Goal: Information Seeking & Learning: Learn about a topic

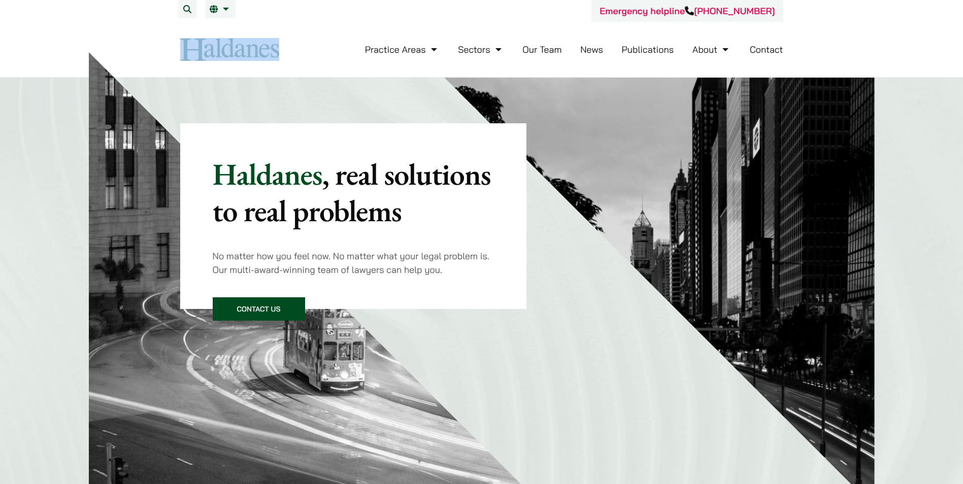
drag, startPoint x: 291, startPoint y: 49, endPoint x: 141, endPoint y: 60, distance: 151.1
click at [141, 60] on header "Emergency helpline +852 9763 5524 Practice Areas Antitrust and Competition Law …" at bounding box center [481, 39] width 963 height 78
copy div
click at [542, 51] on link "Our Team" at bounding box center [541, 50] width 39 height 12
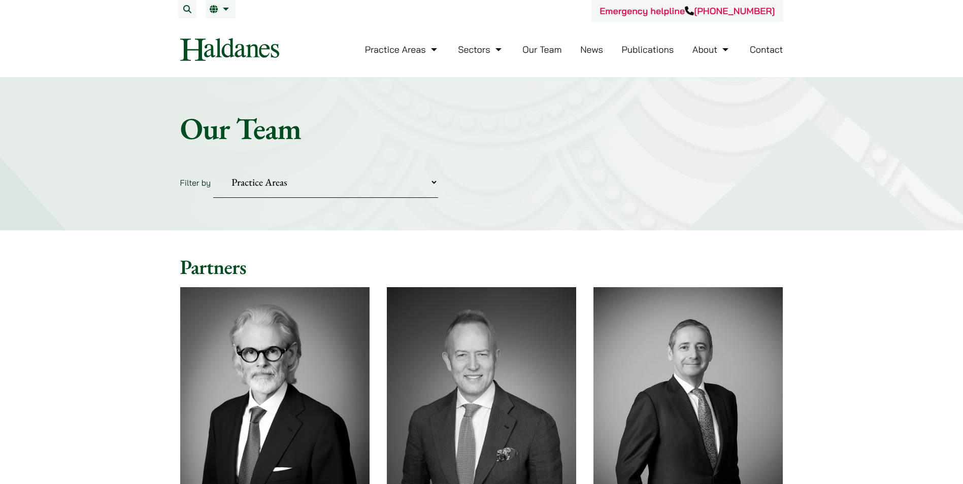
click at [266, 187] on select "Practice Areas Antitrust and Competition Civil Litigation & Dispute Resolution …" at bounding box center [325, 182] width 225 height 31
click at [273, 183] on select "Practice Areas Antitrust and Competition Civil Litigation & Dispute Resolution …" at bounding box center [325, 182] width 225 height 31
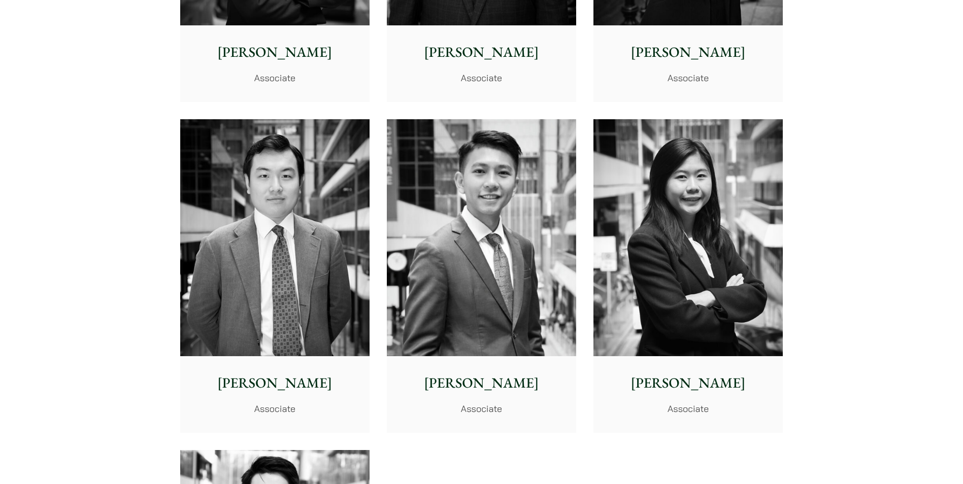
scroll to position [3724, 0]
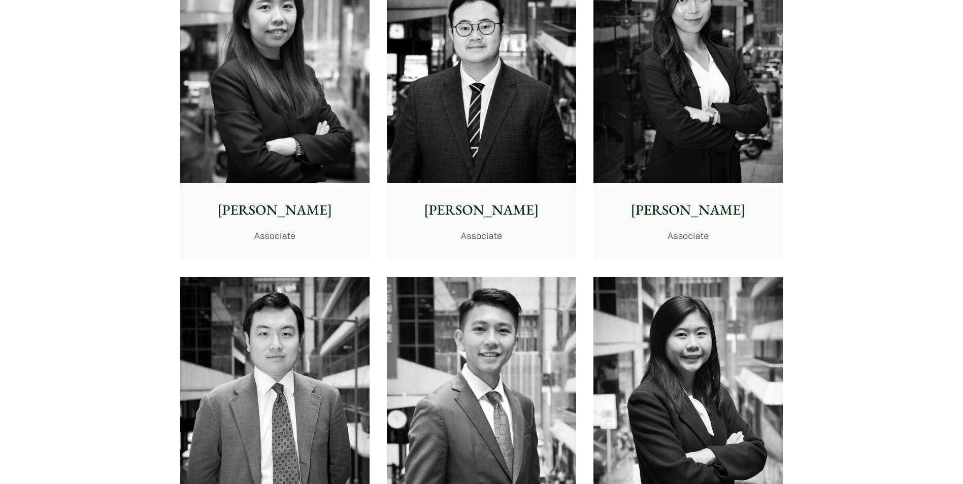
click at [667, 220] on p "Joanne Lam" at bounding box center [687, 209] width 173 height 21
click at [468, 144] on img at bounding box center [481, 65] width 189 height 237
click at [287, 143] on img at bounding box center [274, 65] width 189 height 237
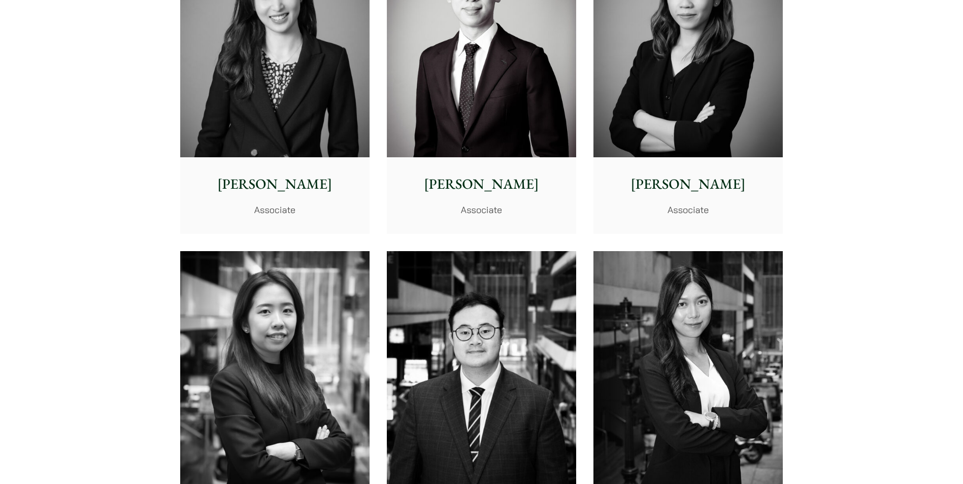
scroll to position [3369, 0]
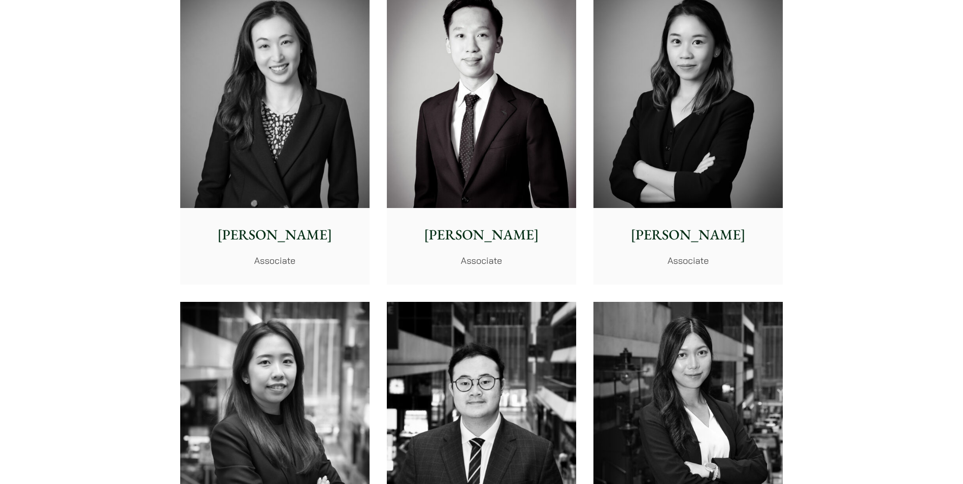
click at [653, 155] on img at bounding box center [687, 89] width 189 height 237
click at [484, 142] on img at bounding box center [481, 89] width 189 height 237
click at [255, 127] on img at bounding box center [274, 89] width 189 height 237
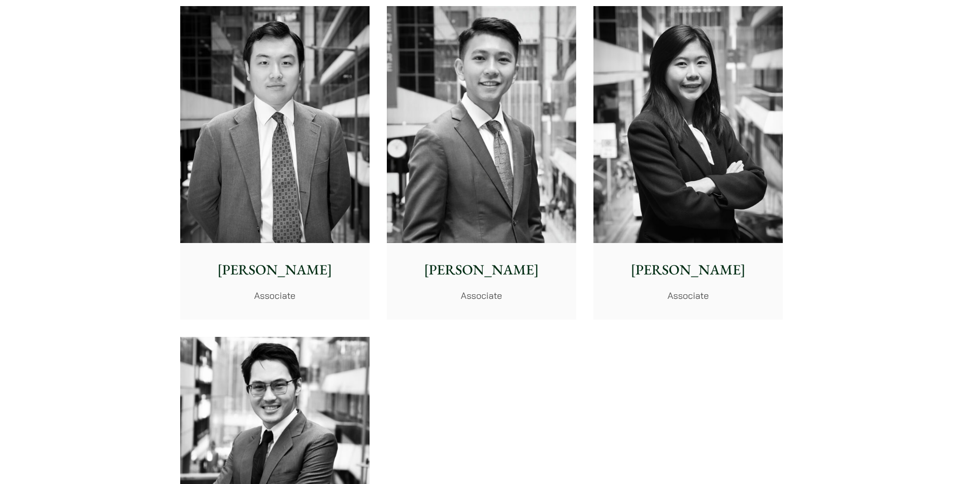
scroll to position [4029, 0]
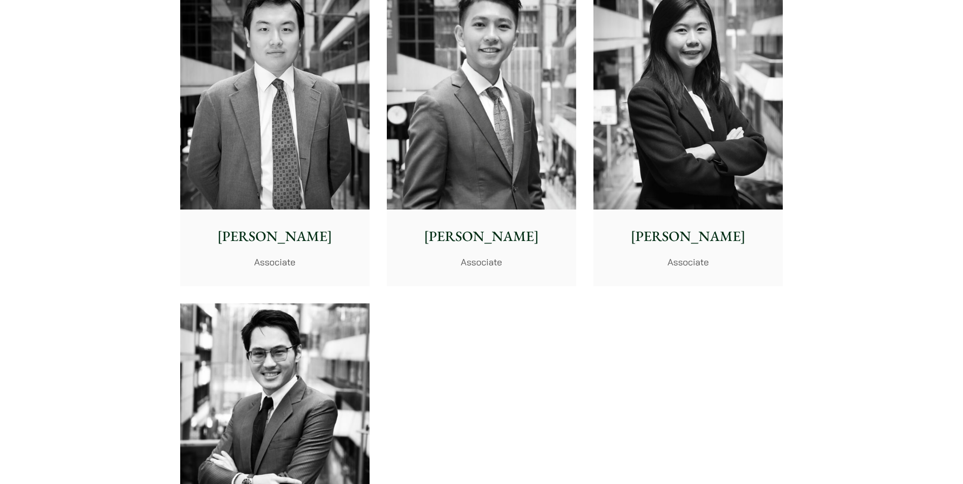
click at [651, 177] on img at bounding box center [687, 91] width 189 height 237
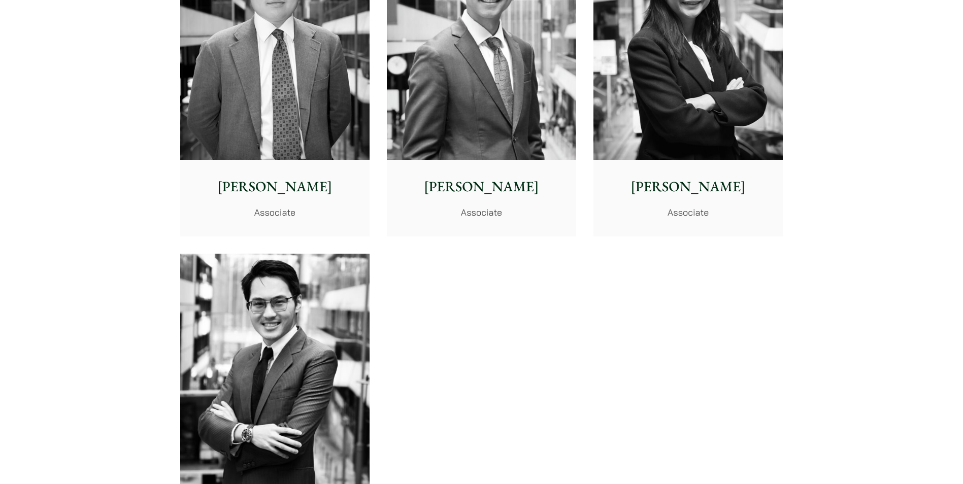
scroll to position [4333, 0]
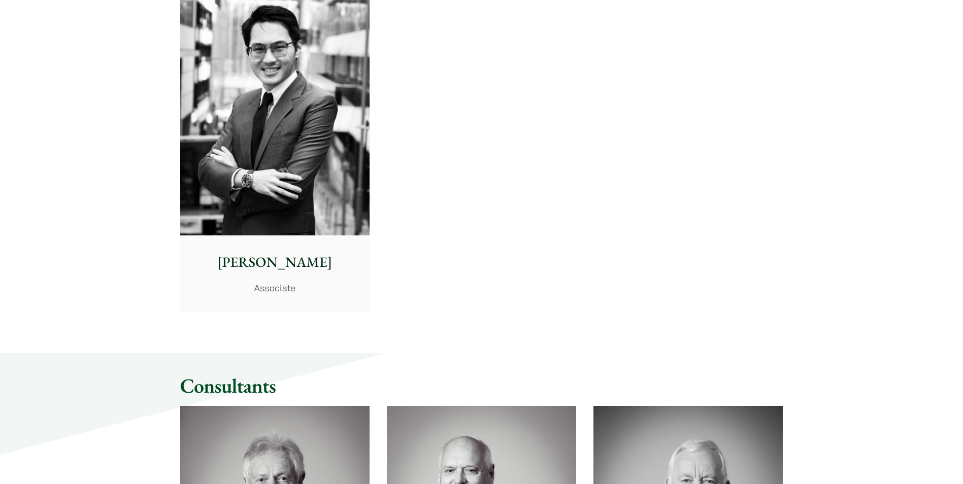
click at [272, 172] on img at bounding box center [274, 117] width 189 height 237
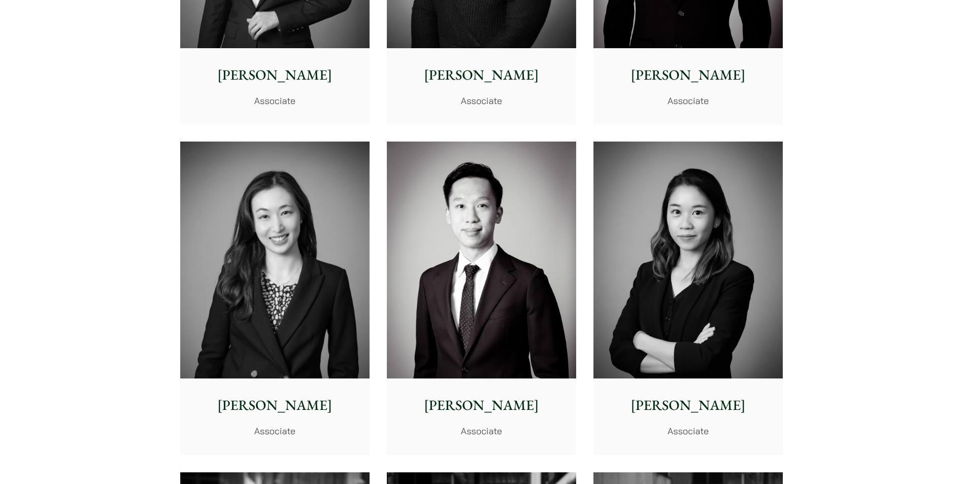
scroll to position [3166, 0]
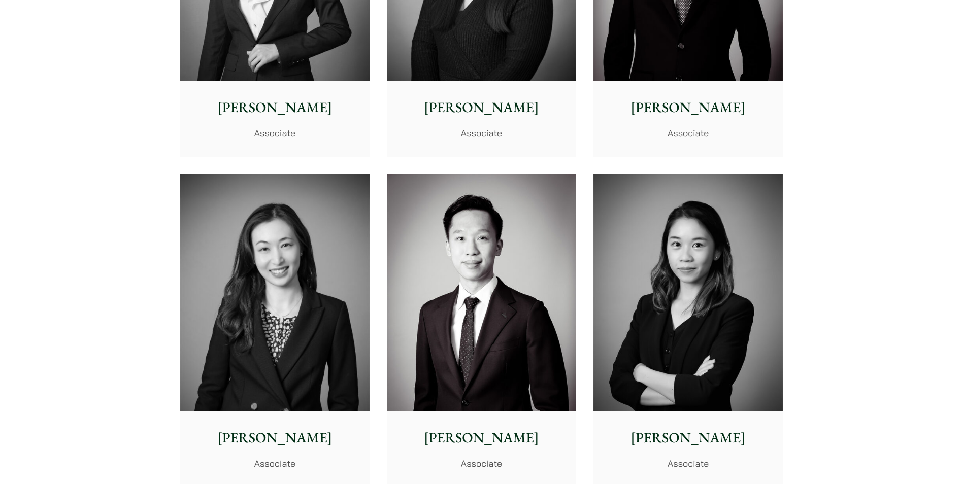
click at [294, 240] on img at bounding box center [274, 292] width 189 height 237
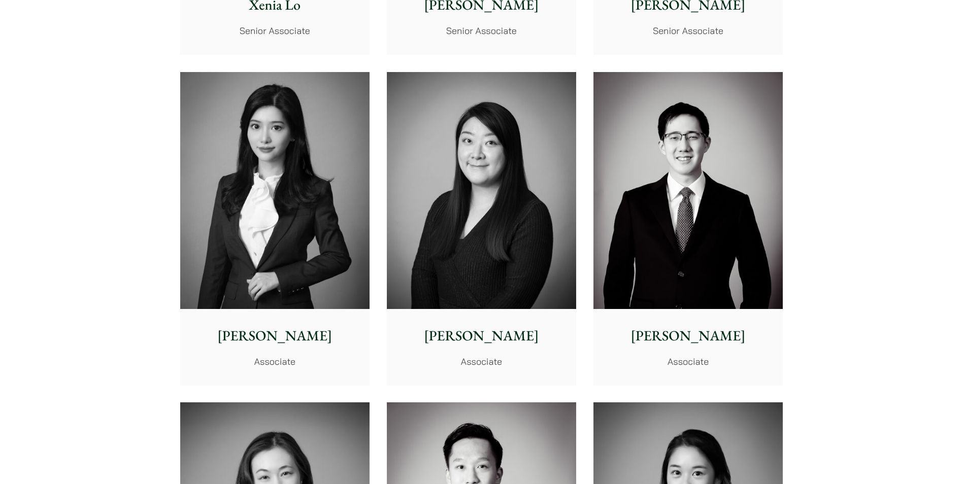
scroll to position [2912, 0]
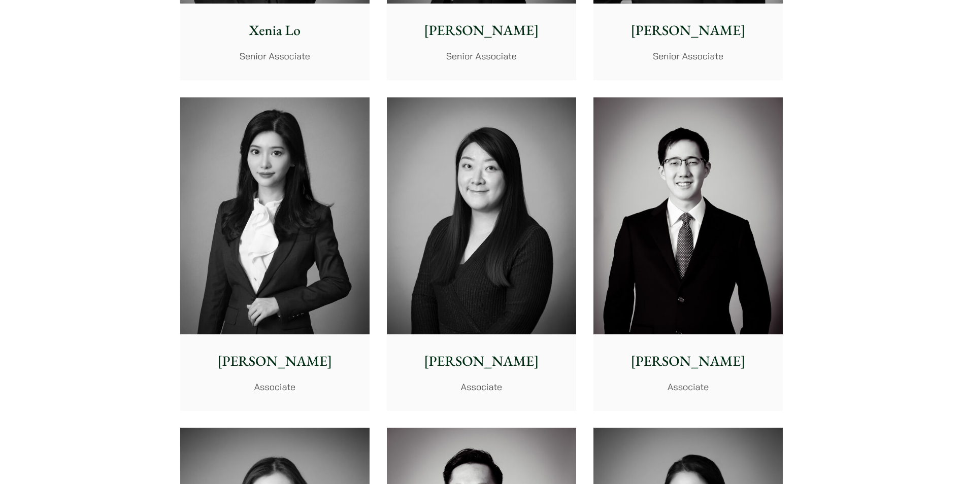
click at [457, 177] on img at bounding box center [481, 215] width 189 height 237
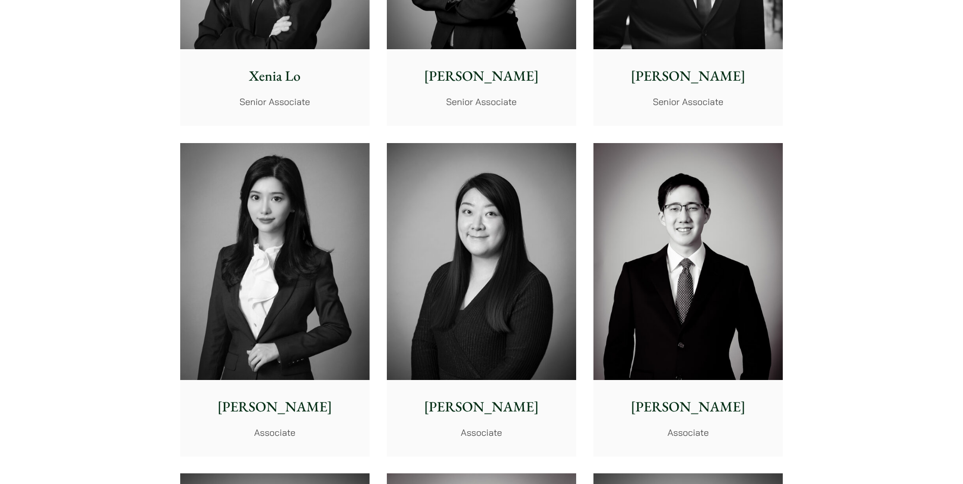
scroll to position [2861, 0]
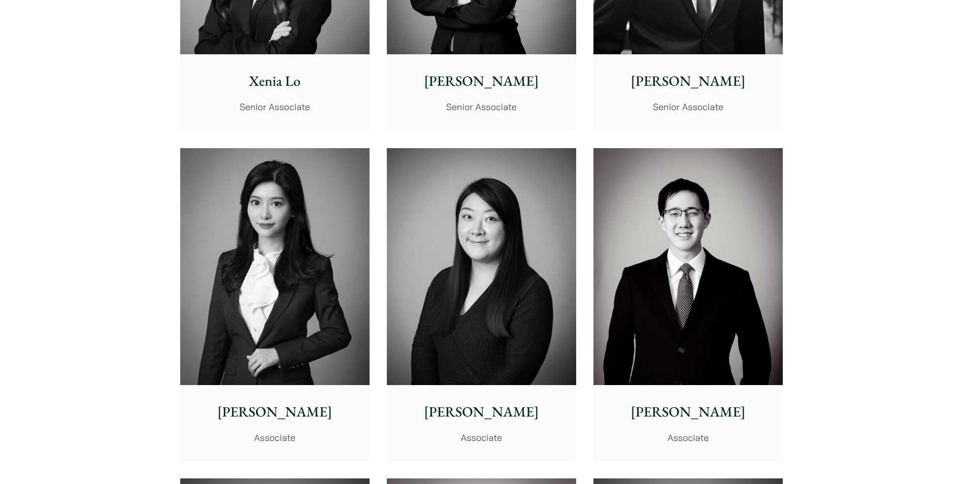
click at [625, 218] on img at bounding box center [687, 266] width 189 height 237
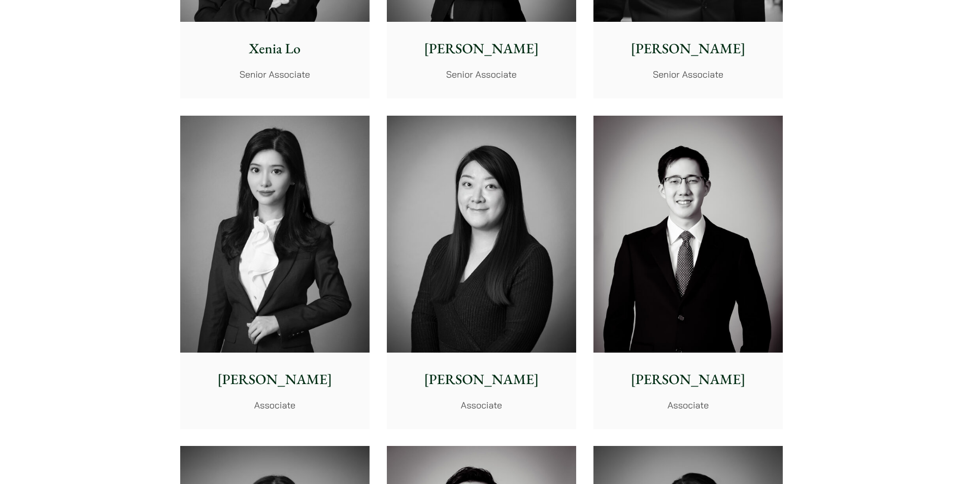
scroll to position [2912, 0]
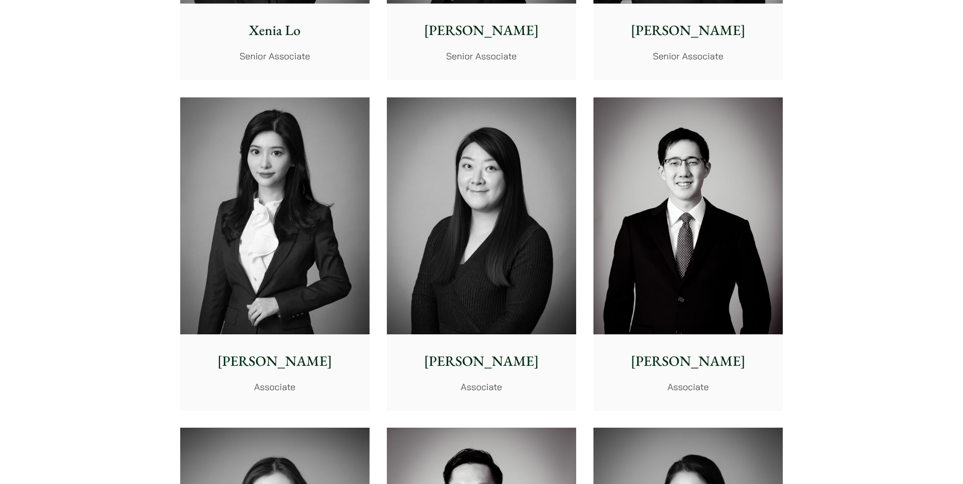
click at [301, 190] on img at bounding box center [274, 215] width 189 height 237
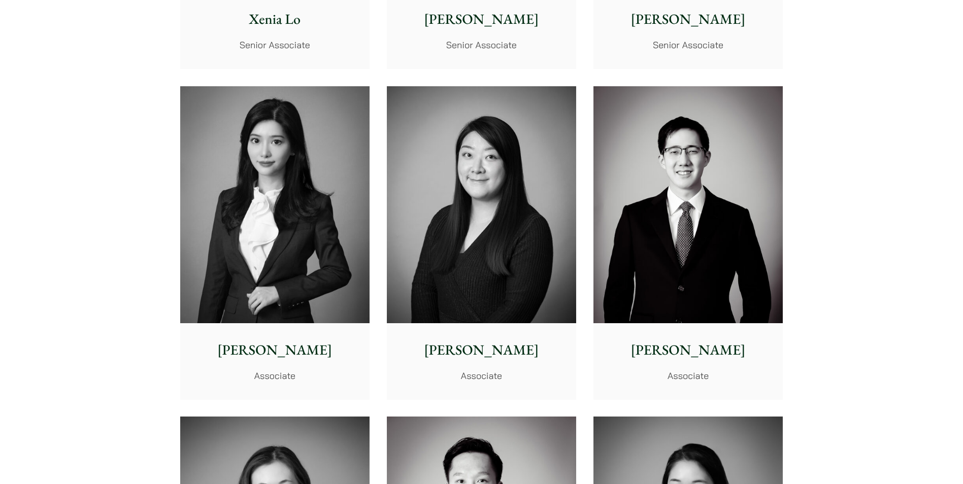
scroll to position [3013, 0]
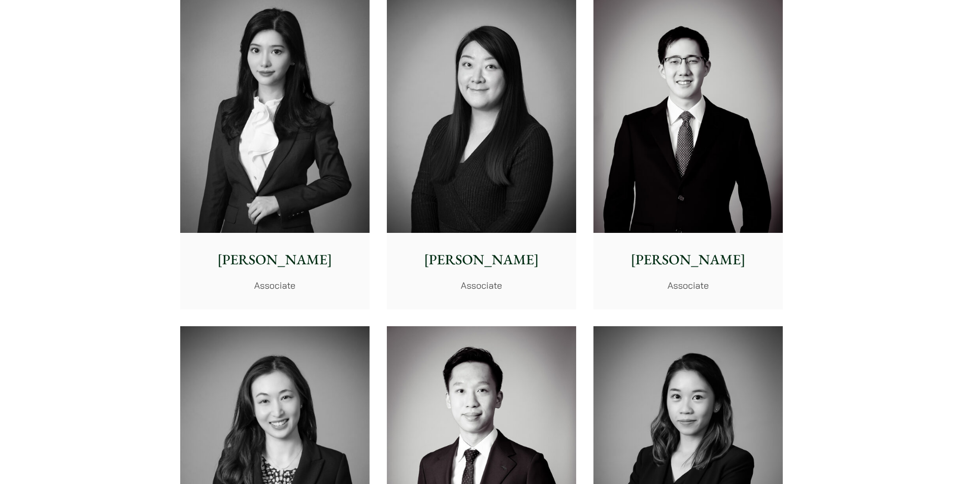
click at [476, 168] on img at bounding box center [481, 114] width 189 height 237
click at [713, 164] on img at bounding box center [687, 114] width 189 height 237
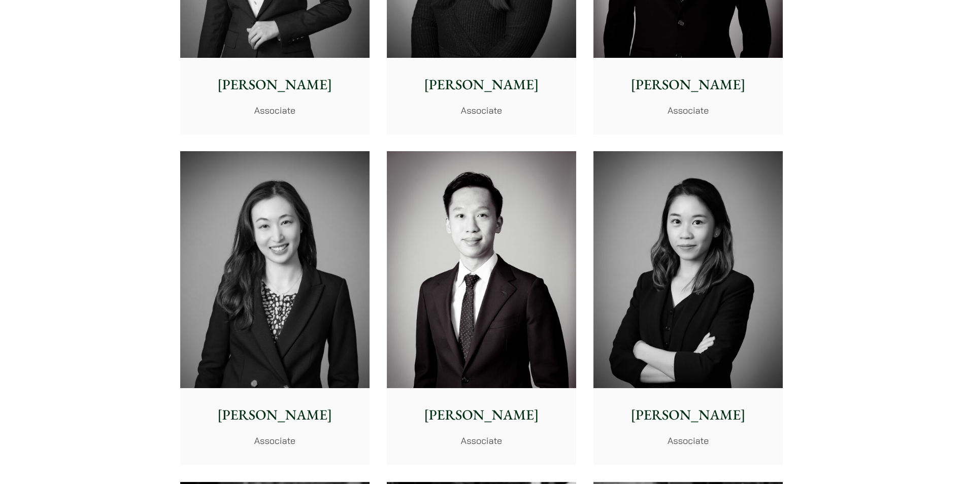
scroll to position [3267, 0]
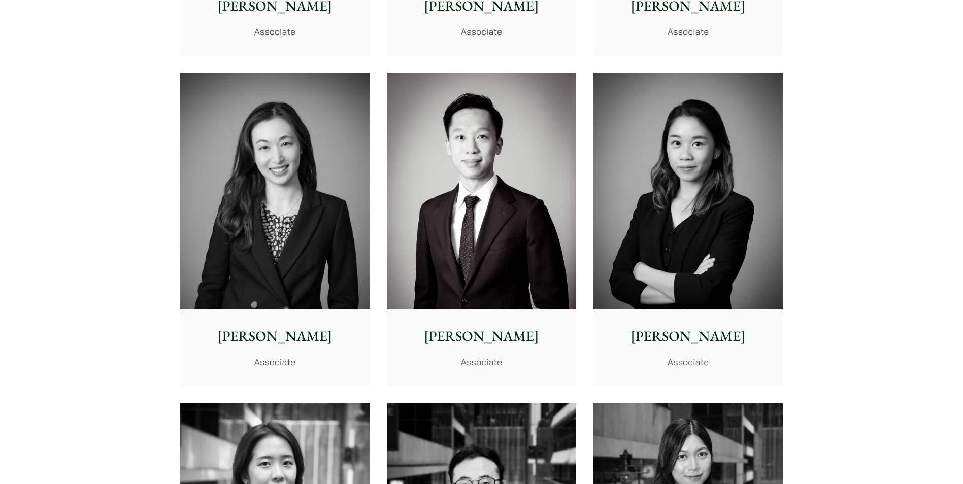
click at [694, 239] on img at bounding box center [687, 191] width 189 height 237
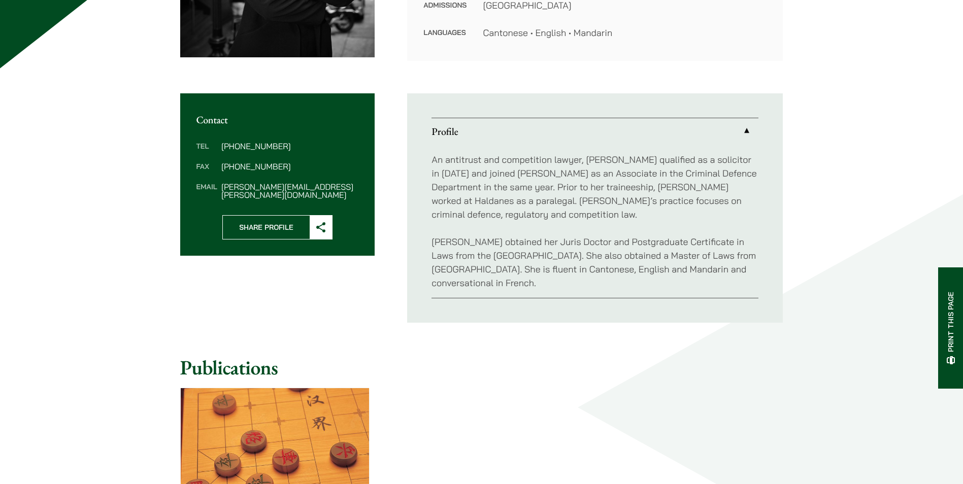
scroll to position [254, 0]
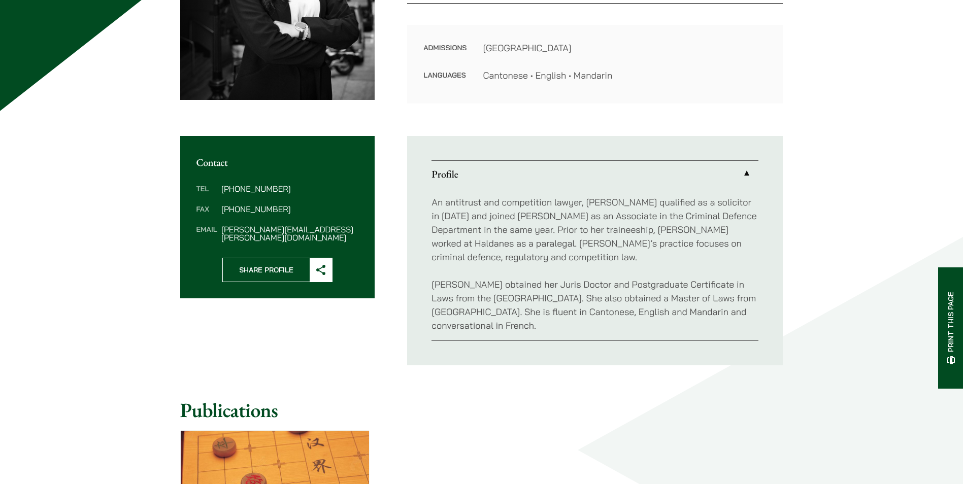
drag, startPoint x: 515, startPoint y: 122, endPoint x: 444, endPoint y: 105, distance: 73.2
click at [502, 121] on div "Home » Lawyers » Joanne Lam Joanne Lam Associate Practice Areas Antitrust and C…" at bounding box center [482, 247] width 640 height 783
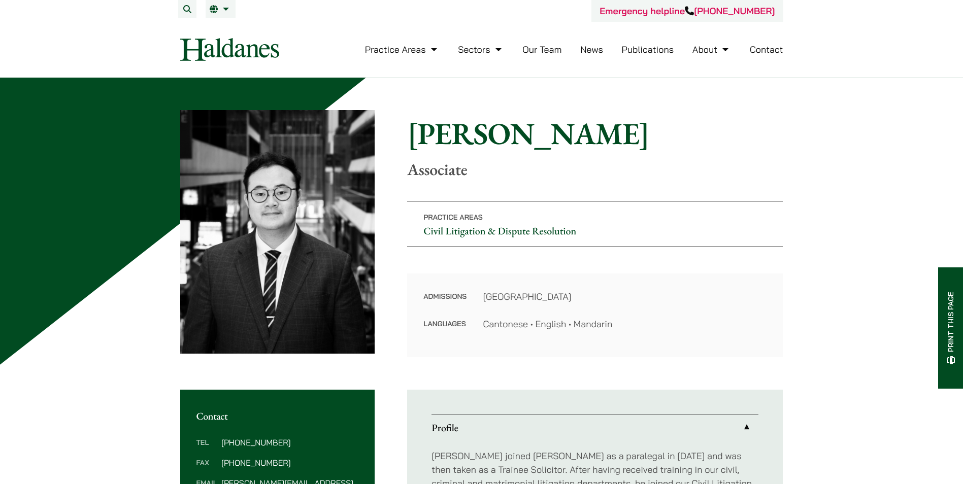
scroll to position [351, 0]
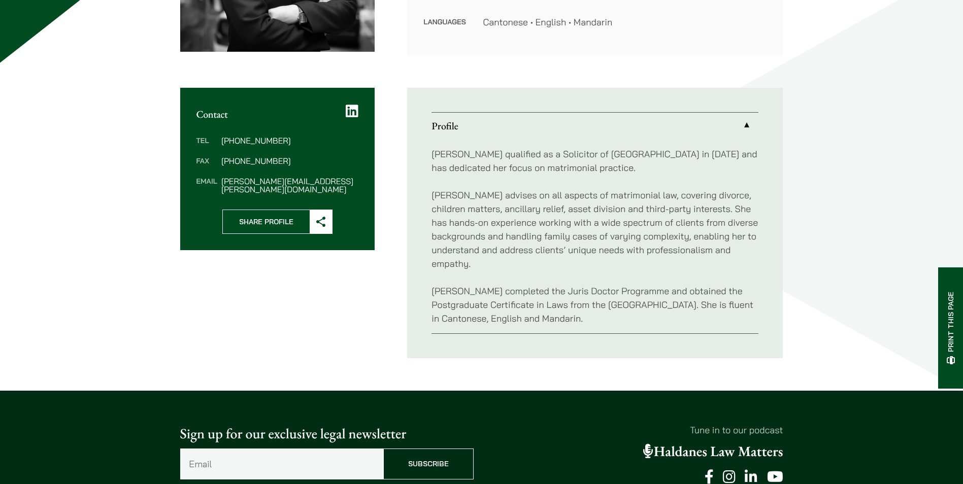
scroll to position [355, 0]
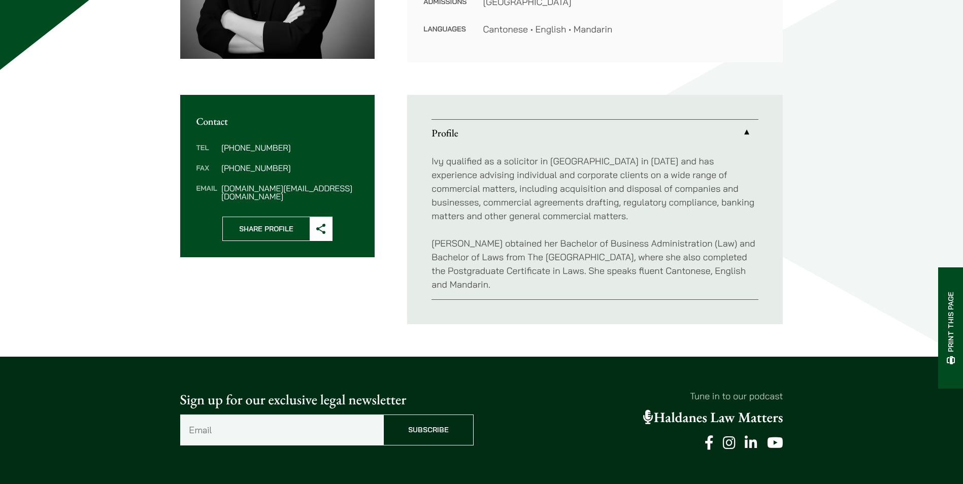
scroll to position [305, 0]
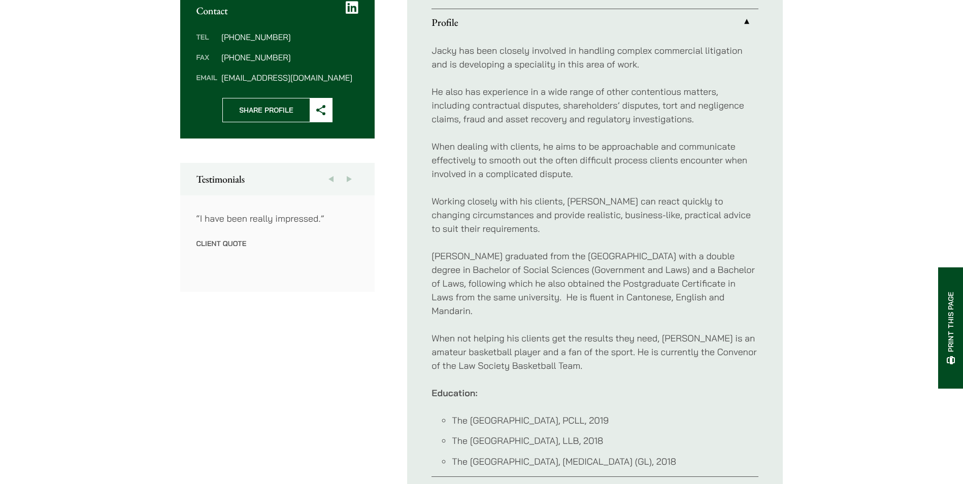
scroll to position [406, 0]
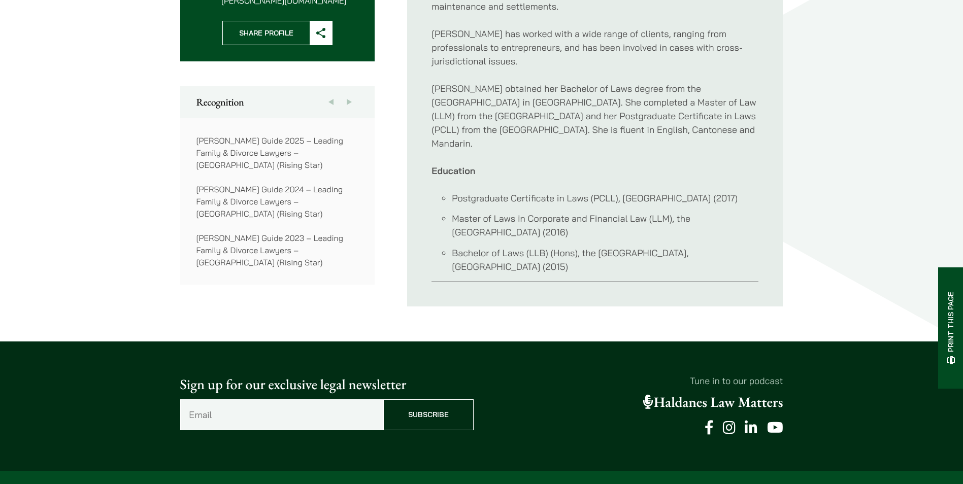
scroll to position [457, 0]
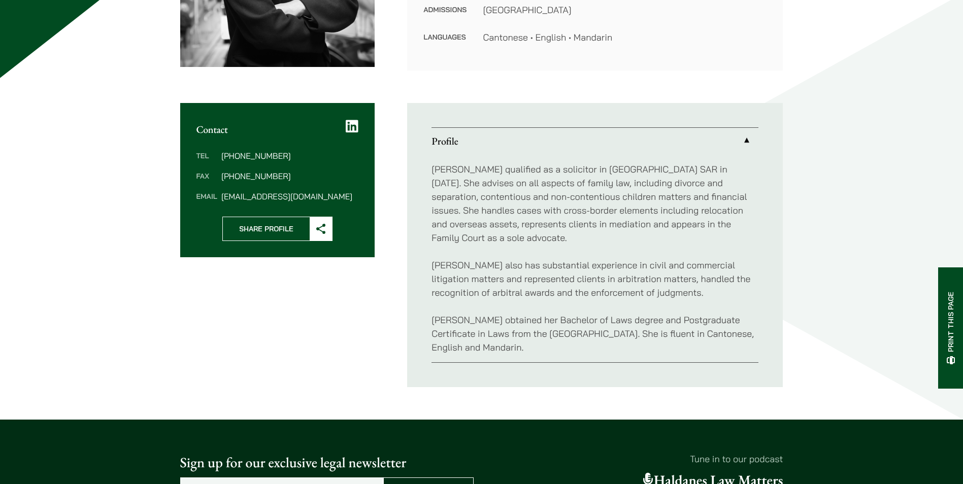
scroll to position [305, 0]
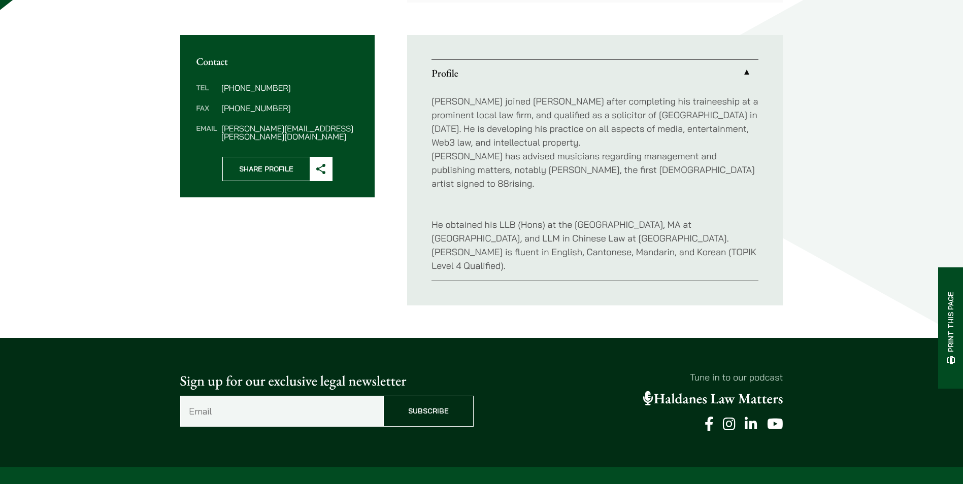
scroll to position [355, 0]
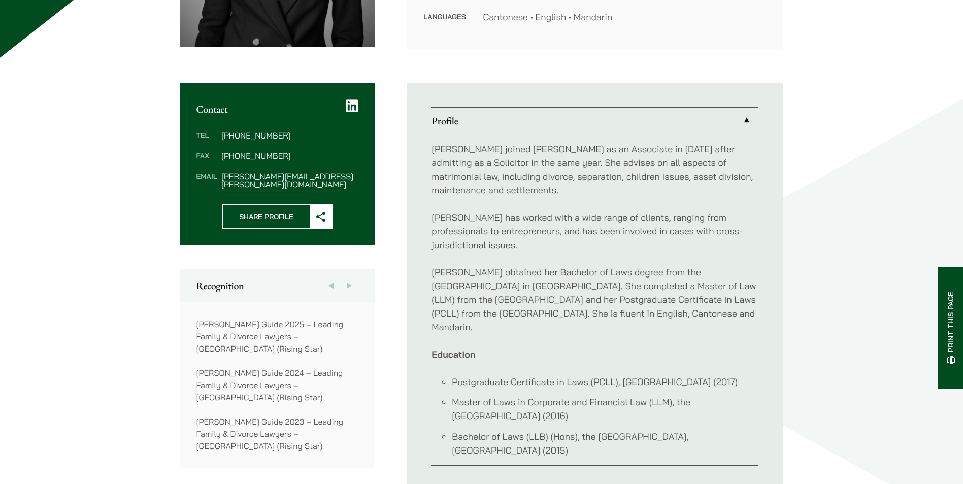
scroll to position [406, 0]
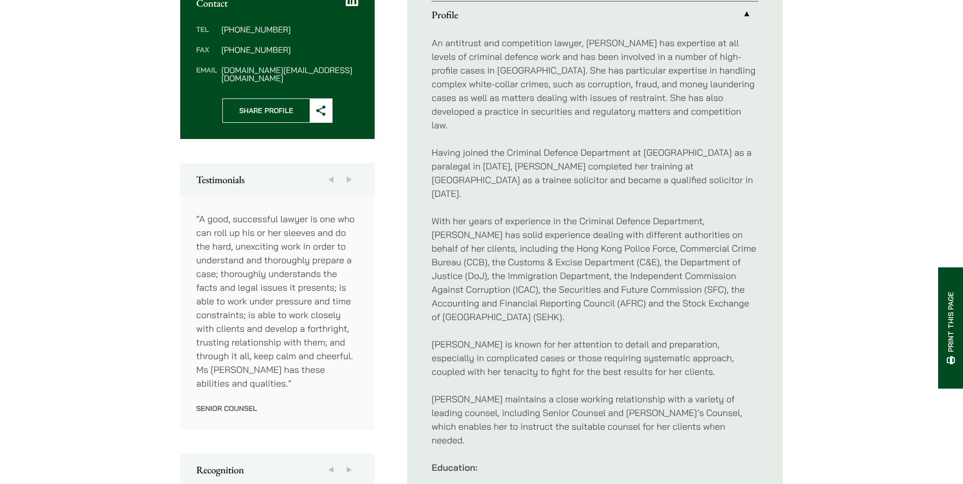
scroll to position [660, 0]
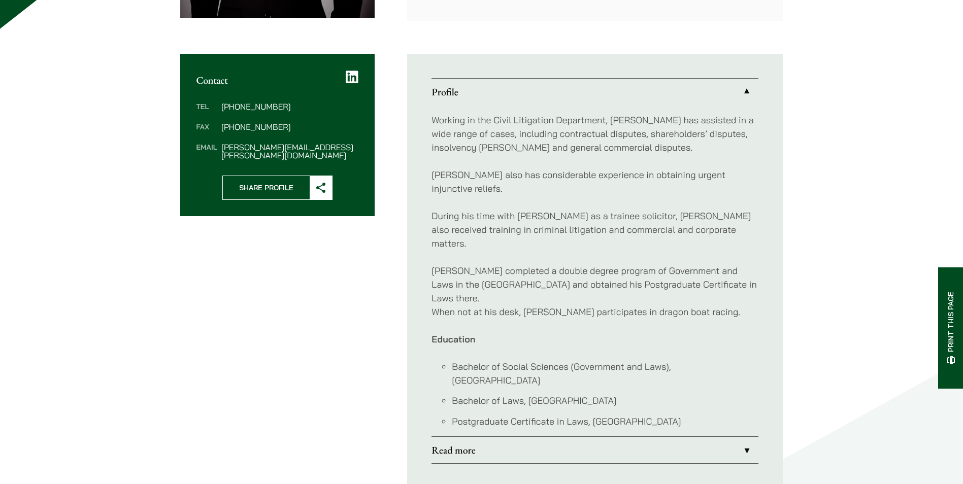
scroll to position [355, 0]
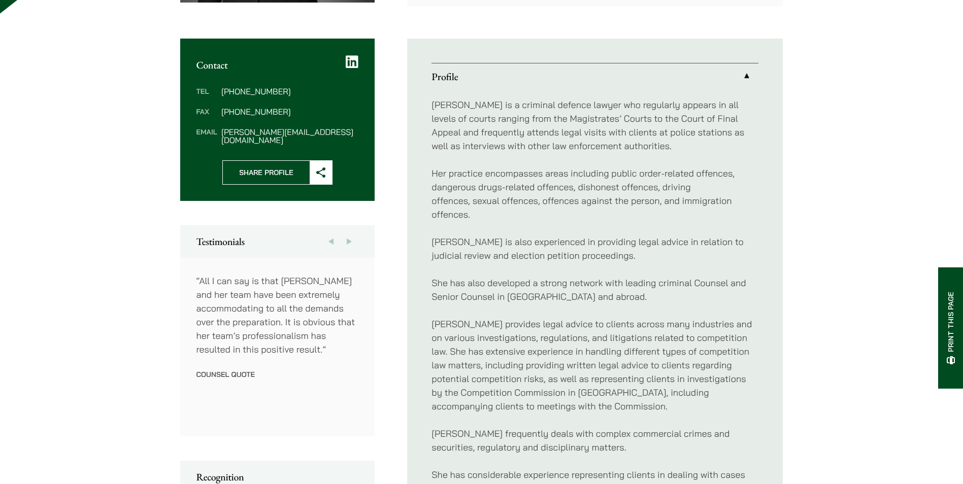
scroll to position [305, 0]
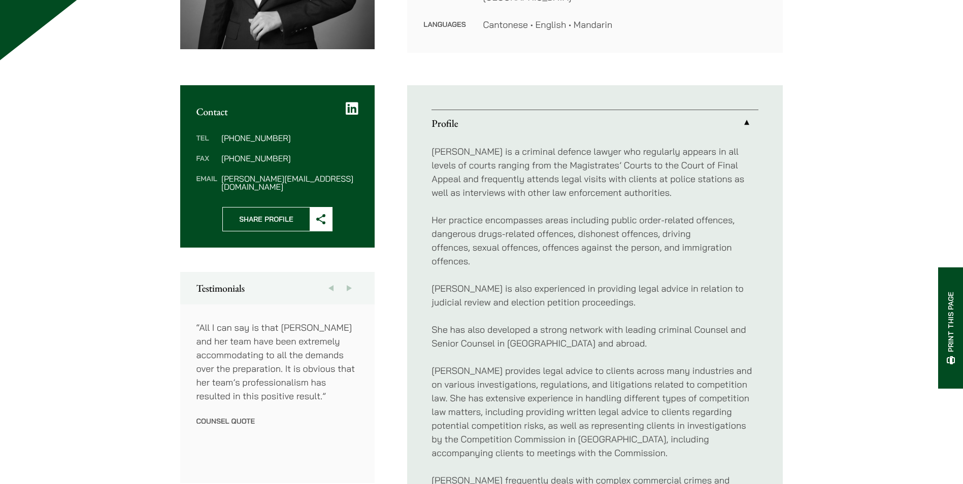
click at [471, 127] on link "Profile" at bounding box center [594, 123] width 327 height 26
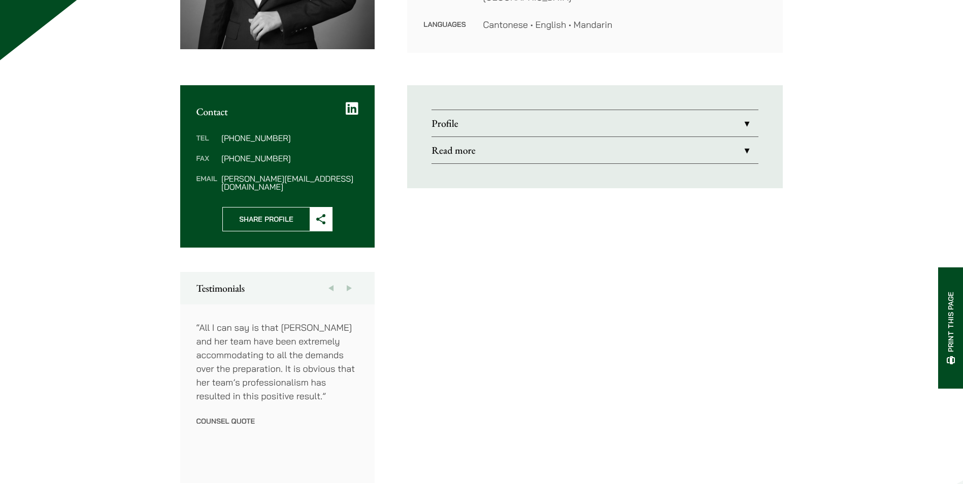
click at [495, 147] on link "Read more" at bounding box center [594, 150] width 327 height 26
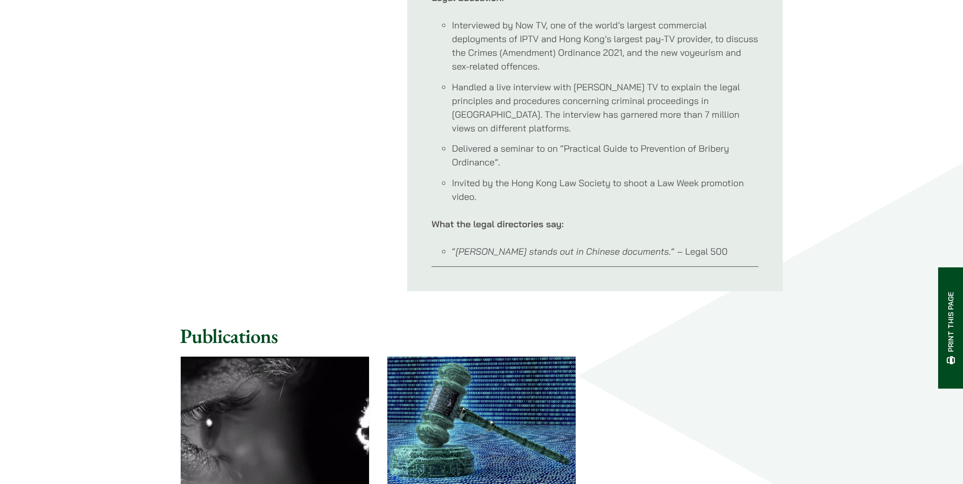
scroll to position [1218, 0]
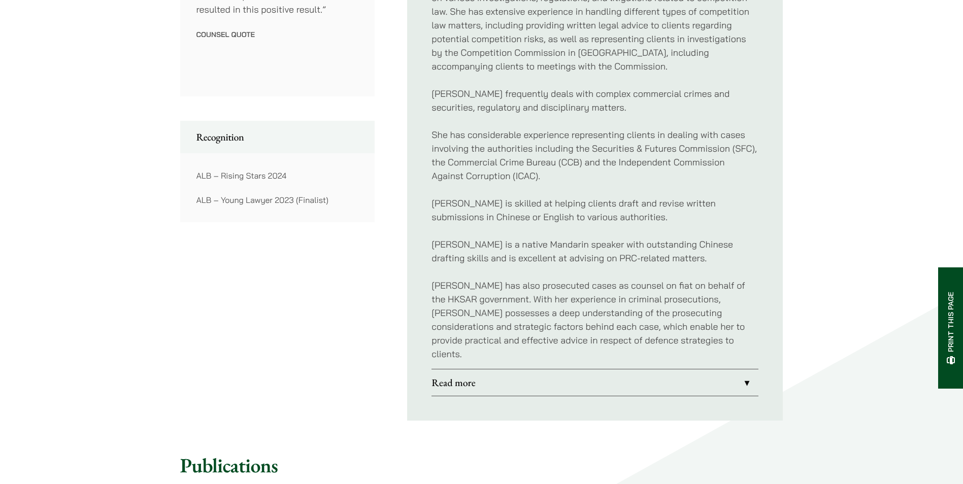
scroll to position [694, 0]
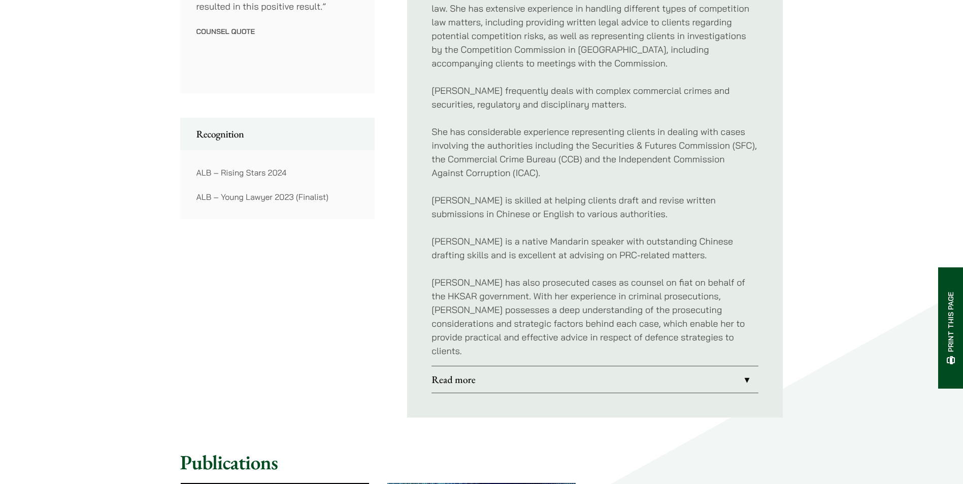
click at [453, 366] on link "Read more" at bounding box center [594, 379] width 327 height 26
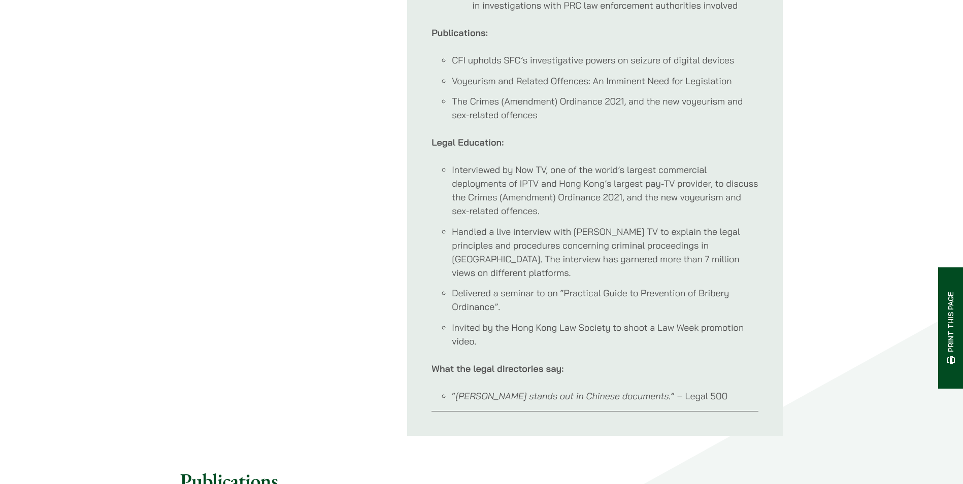
scroll to position [1050, 0]
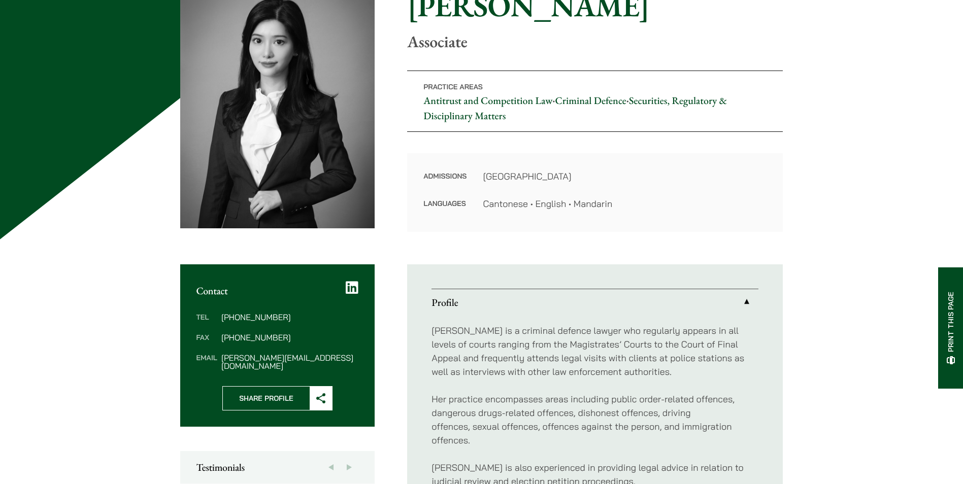
scroll to position [85, 0]
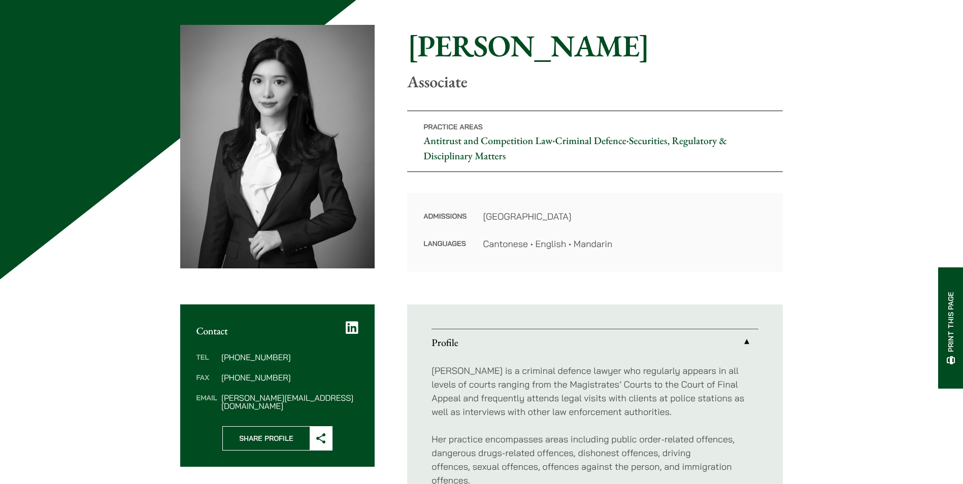
click at [349, 324] on icon at bounding box center [352, 328] width 13 height 14
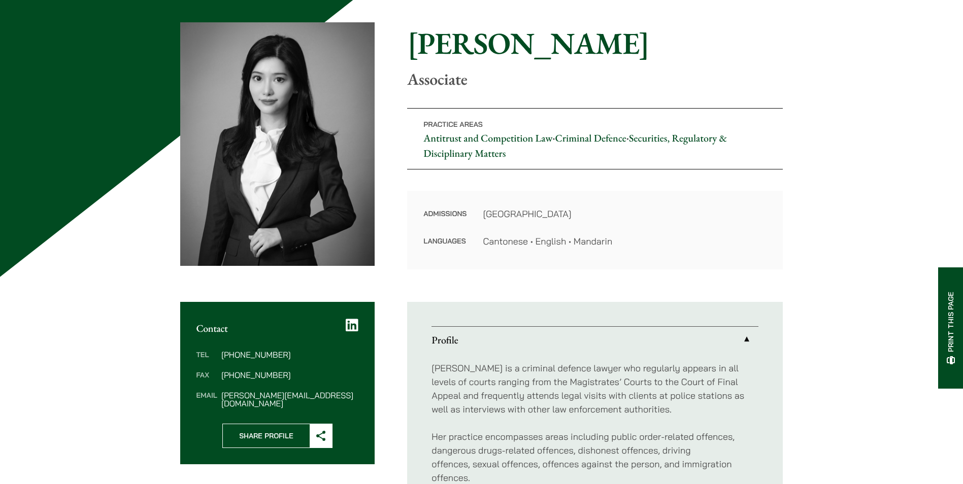
scroll to position [85, 0]
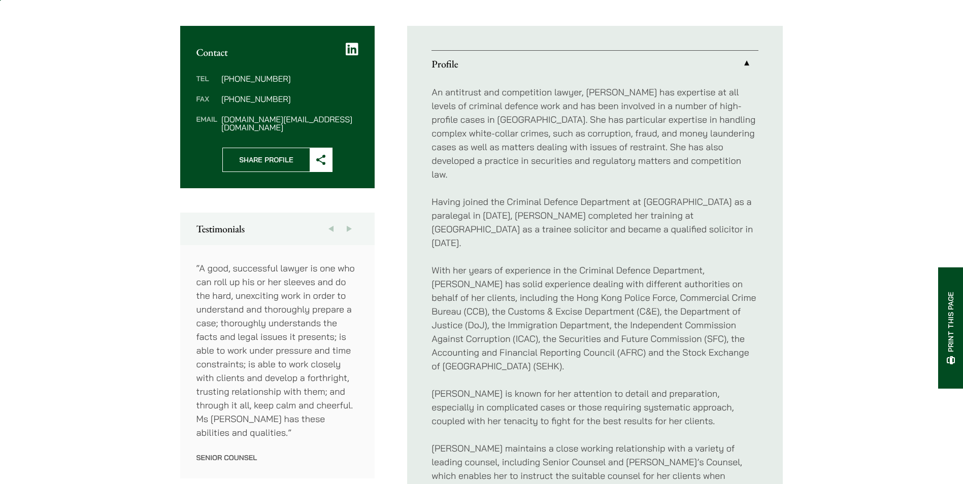
scroll to position [660, 0]
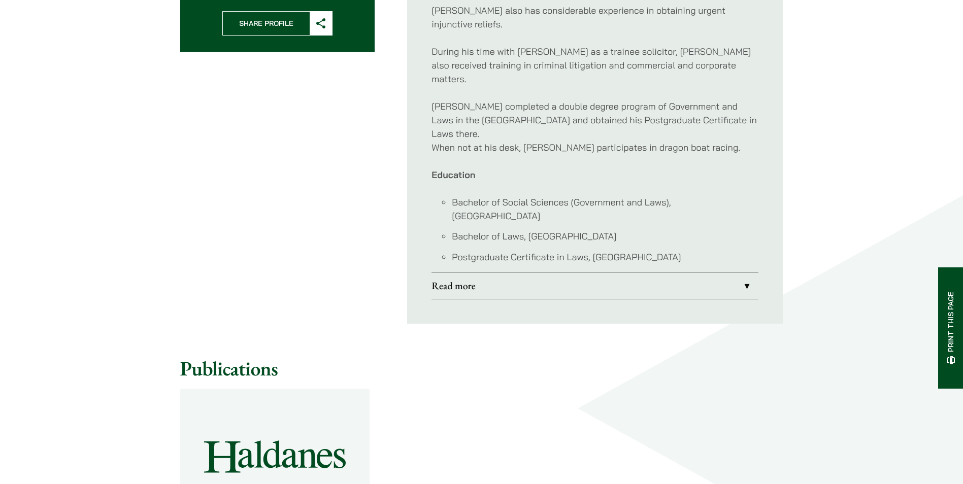
scroll to position [508, 0]
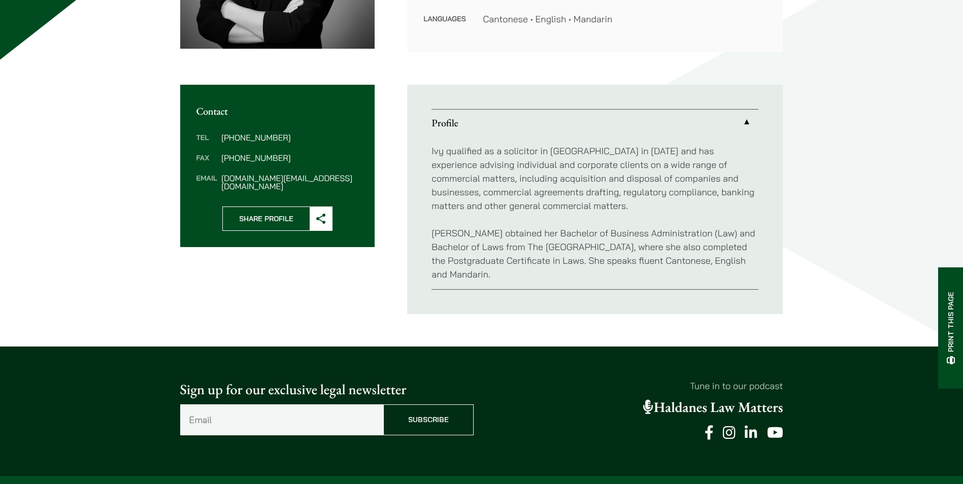
scroll to position [355, 0]
